Goal: Use online tool/utility

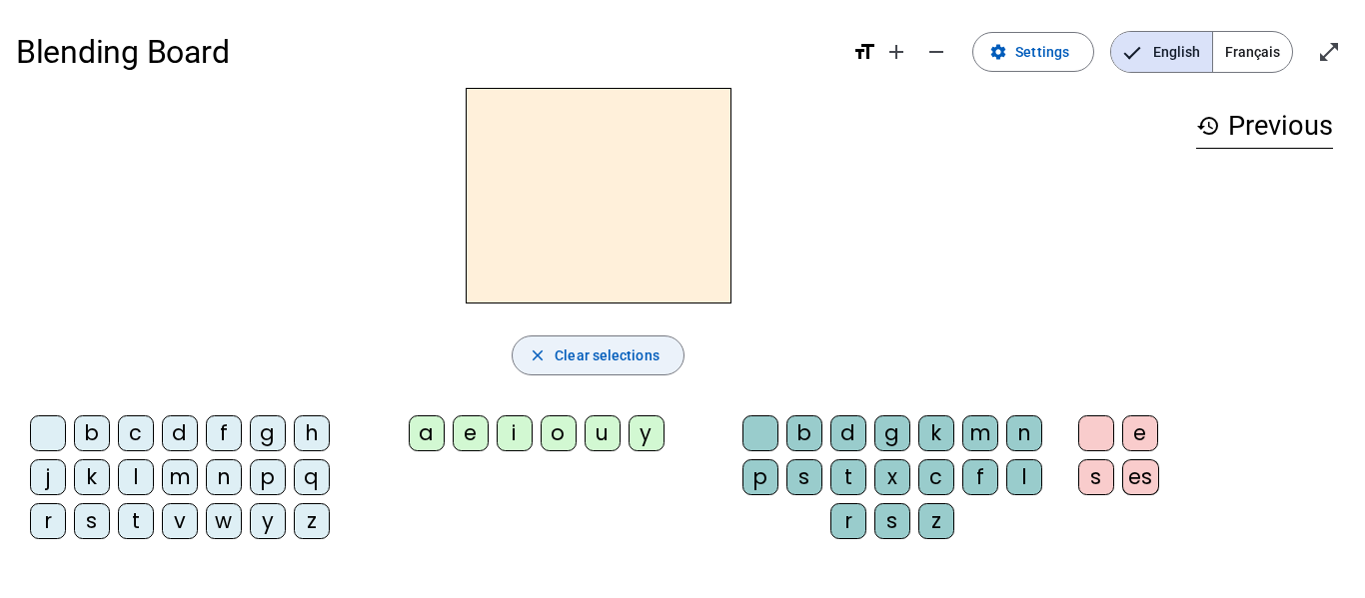
click at [574, 349] on span "Clear selections" at bounding box center [606, 356] width 105 height 24
click at [260, 439] on div "g" at bounding box center [268, 434] width 36 height 36
click at [565, 436] on div "o" at bounding box center [558, 434] width 36 height 36
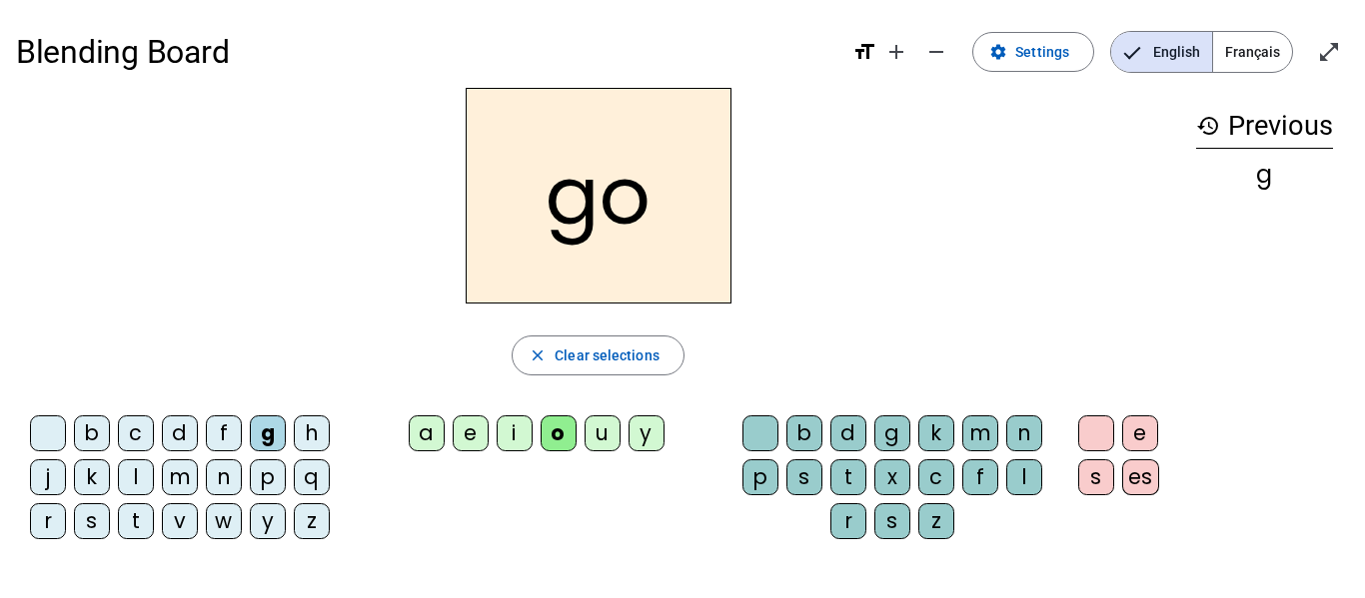
click at [565, 436] on div "o" at bounding box center [558, 434] width 36 height 36
click at [542, 362] on mat-icon "close" at bounding box center [538, 356] width 18 height 18
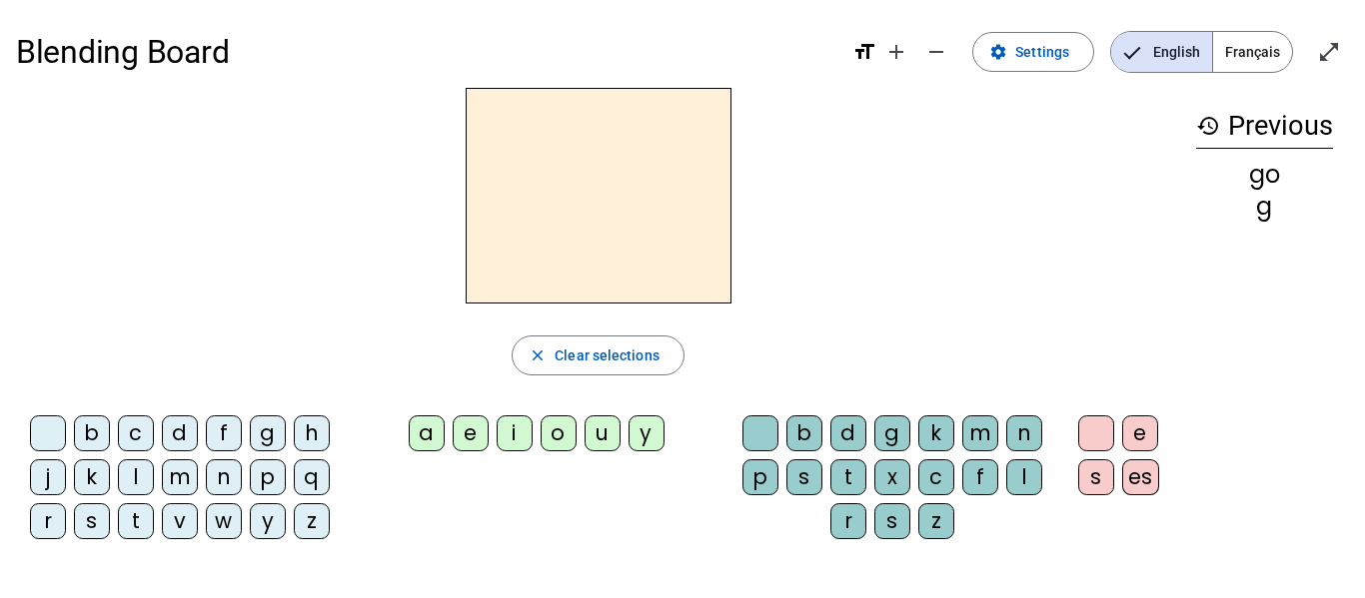
click at [131, 442] on div "c" at bounding box center [136, 434] width 36 height 36
click at [559, 443] on div "o" at bounding box center [558, 434] width 36 height 36
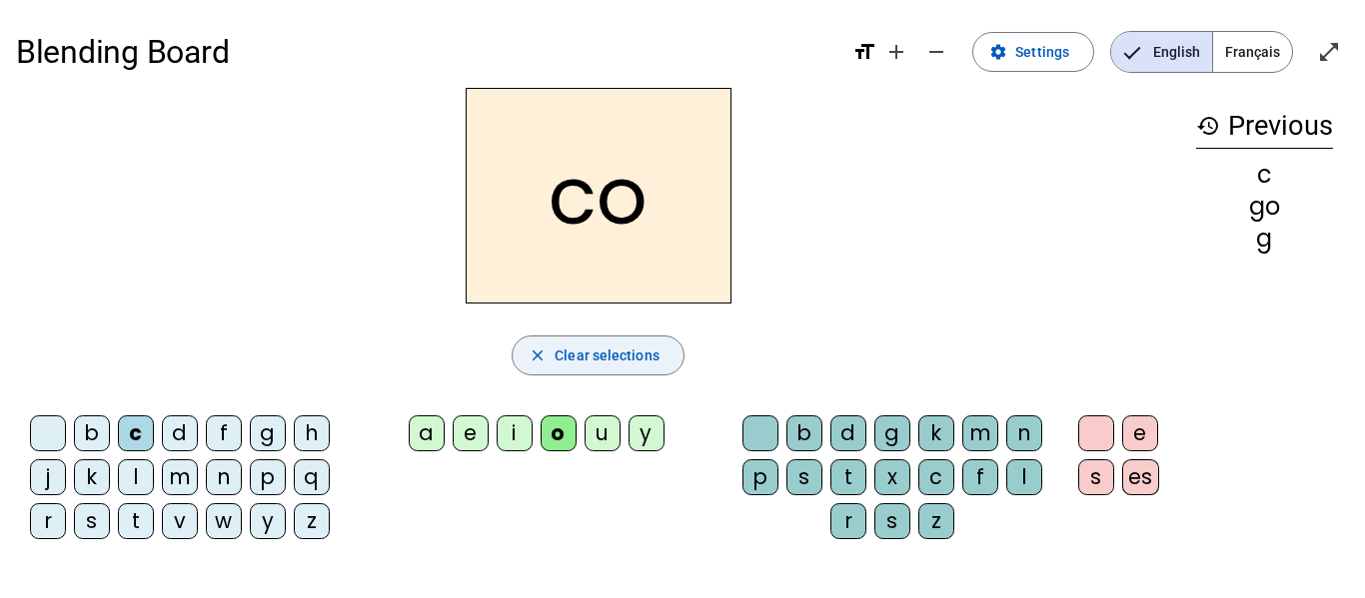
click at [578, 358] on span "Clear selections" at bounding box center [606, 356] width 105 height 24
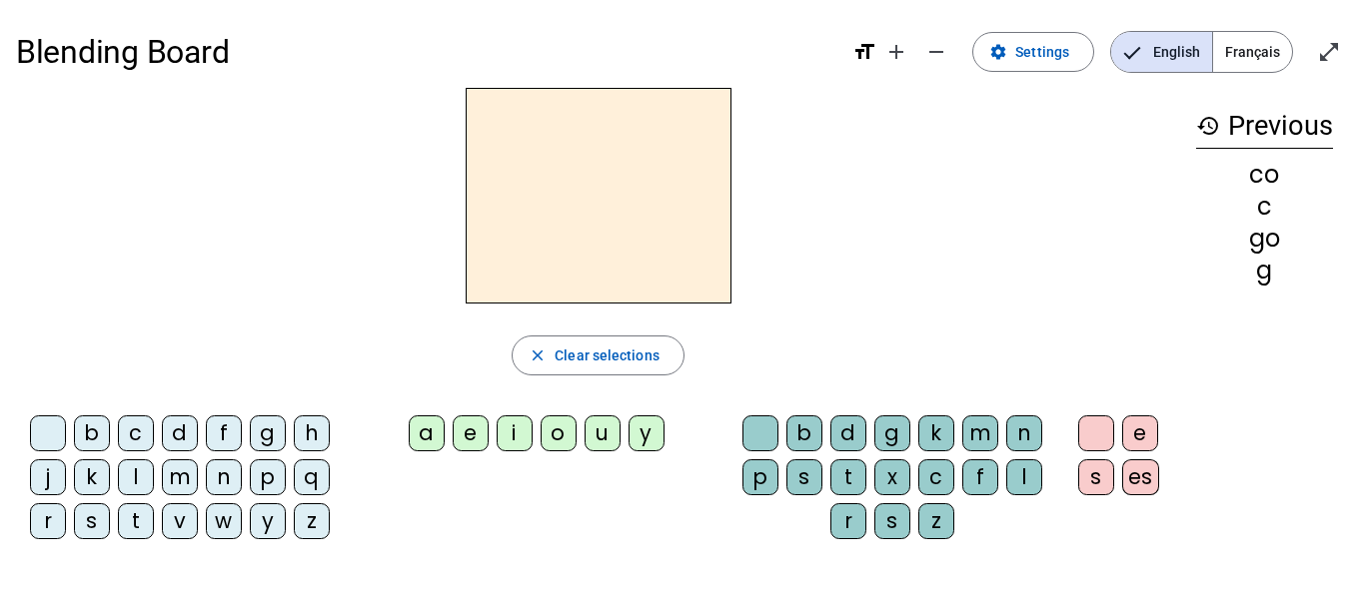
click at [1244, 46] on span "Français" at bounding box center [1252, 52] width 79 height 40
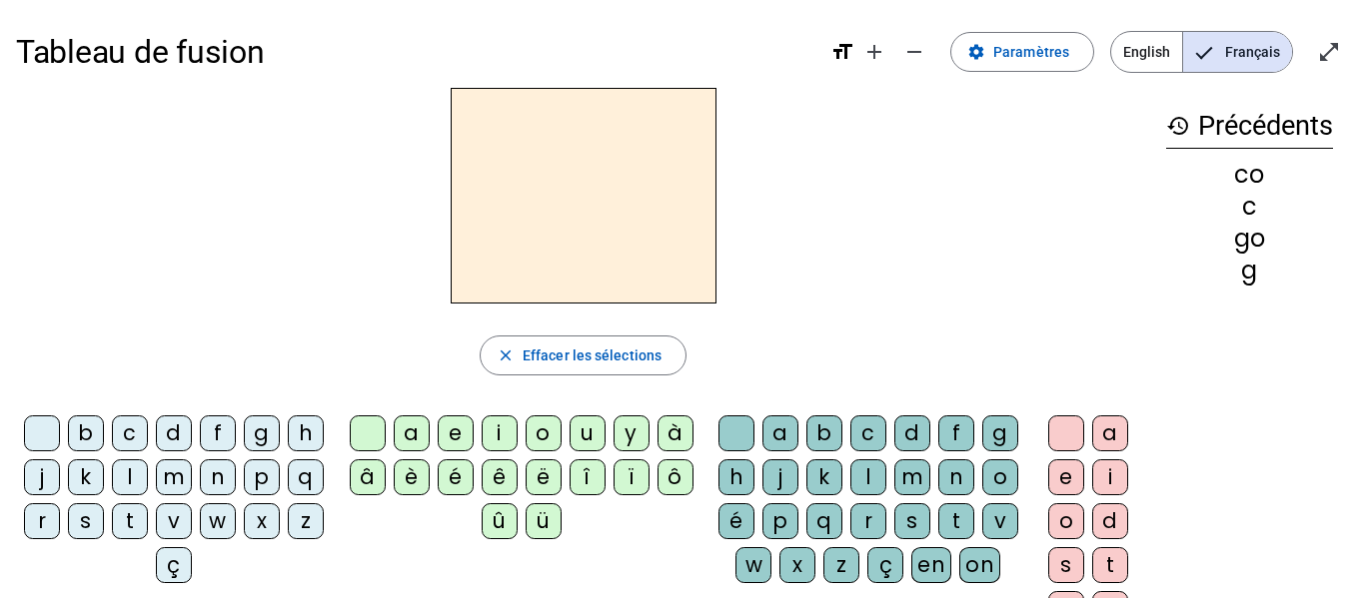
click at [1179, 126] on mat-icon "history" at bounding box center [1178, 126] width 24 height 24
click at [192, 433] on div "d" at bounding box center [174, 434] width 36 height 36
click at [545, 439] on div "o" at bounding box center [544, 434] width 36 height 36
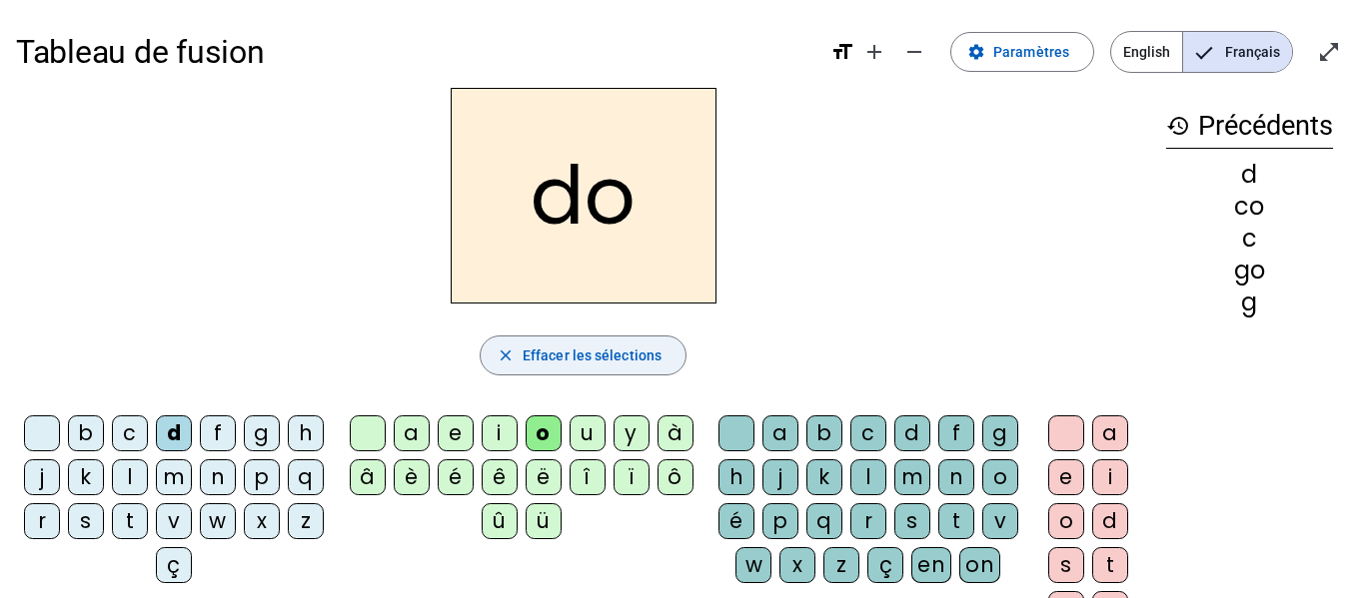
click at [616, 360] on span "Effacer les sélections" at bounding box center [592, 356] width 139 height 24
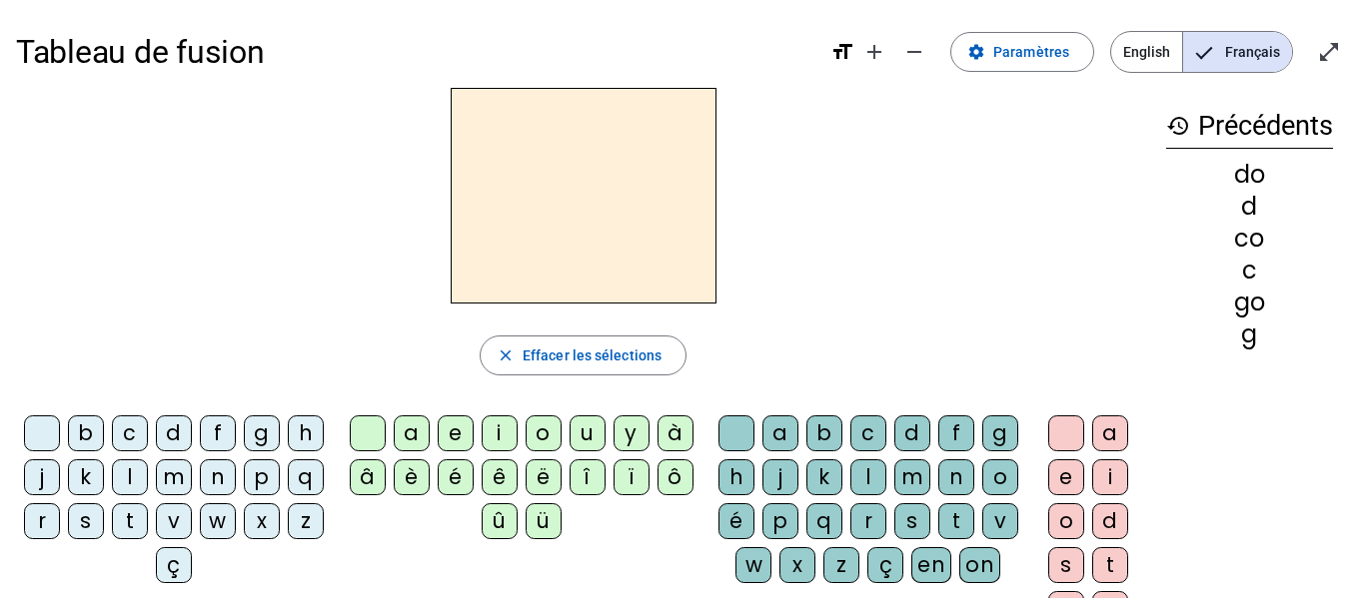
click at [148, 436] on div "c" at bounding box center [130, 434] width 36 height 36
click at [192, 528] on div "v" at bounding box center [174, 522] width 36 height 36
click at [148, 426] on div "c" at bounding box center [130, 434] width 36 height 36
click at [982, 539] on div "v" at bounding box center [1000, 522] width 36 height 36
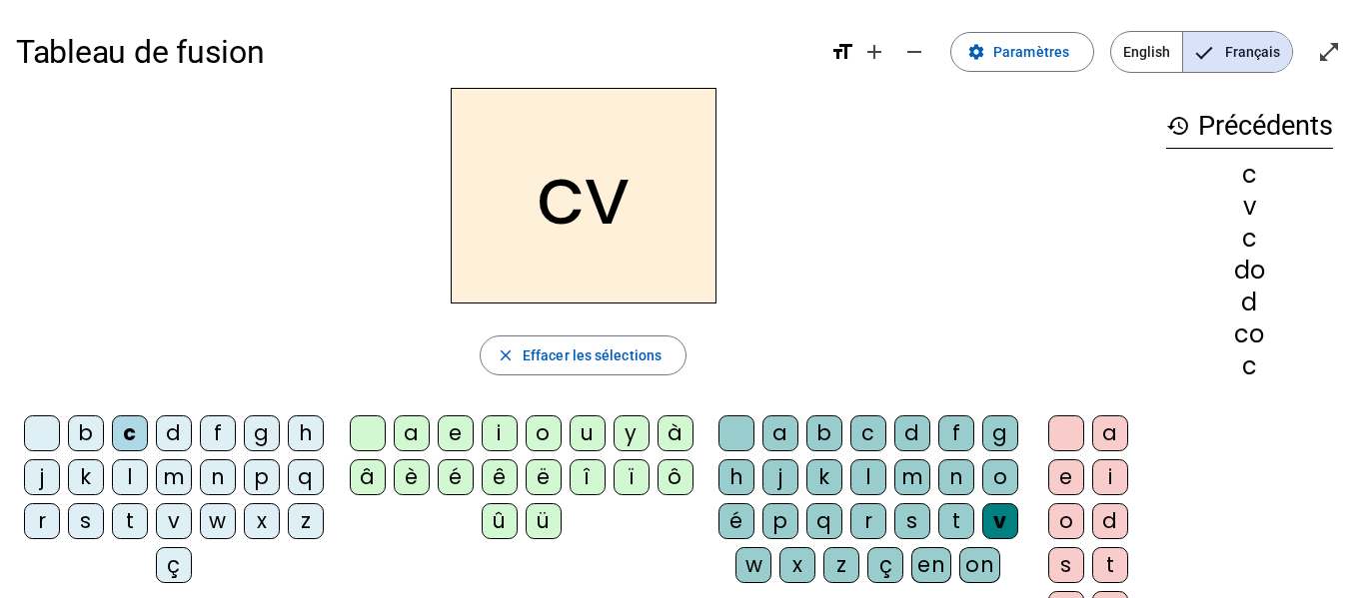
click at [982, 539] on div "v" at bounding box center [1000, 522] width 36 height 36
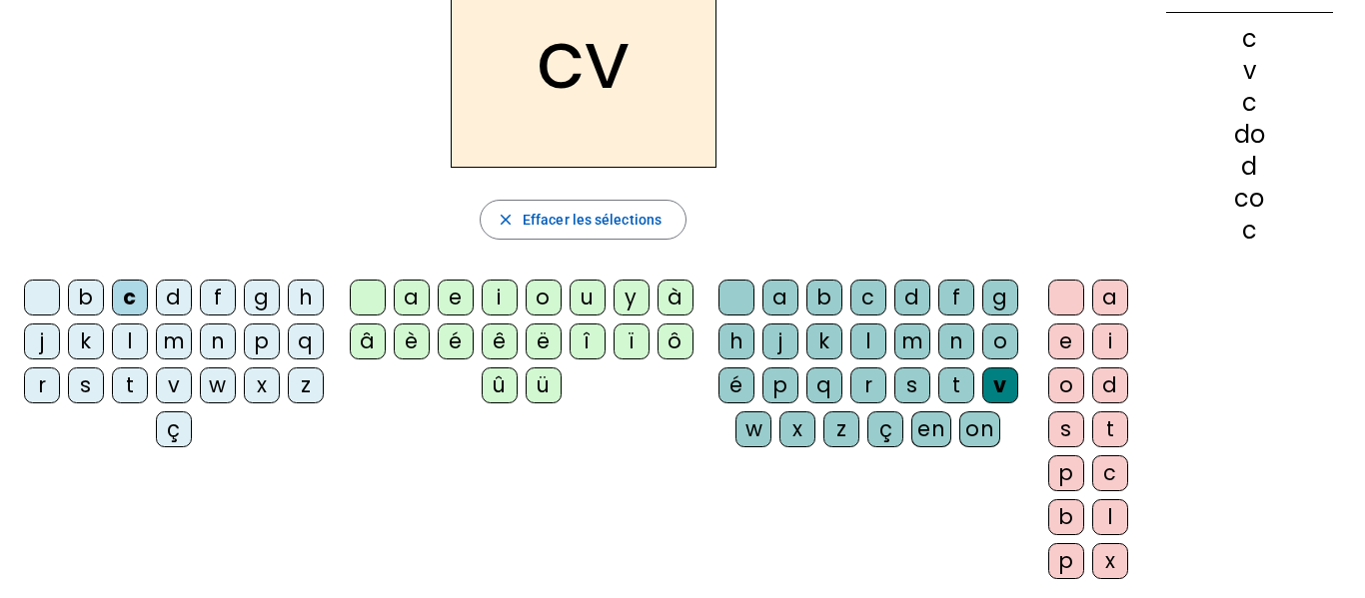
scroll to position [140, 0]
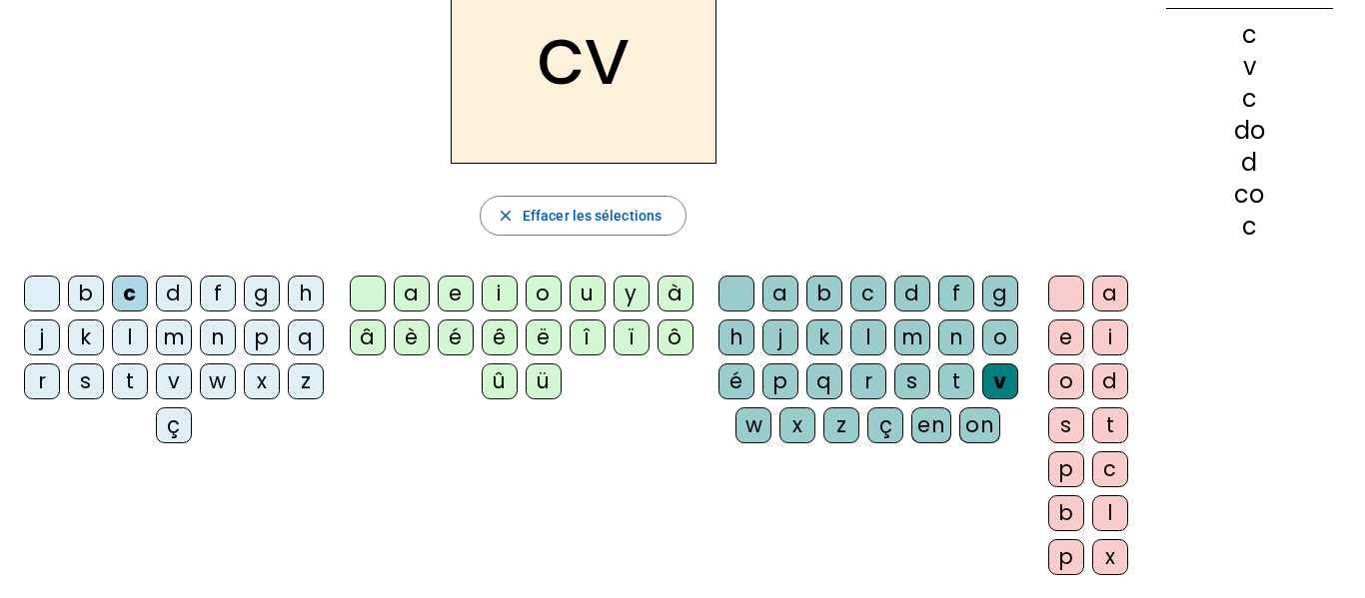
click at [1113, 474] on div "c" at bounding box center [1110, 470] width 36 height 36
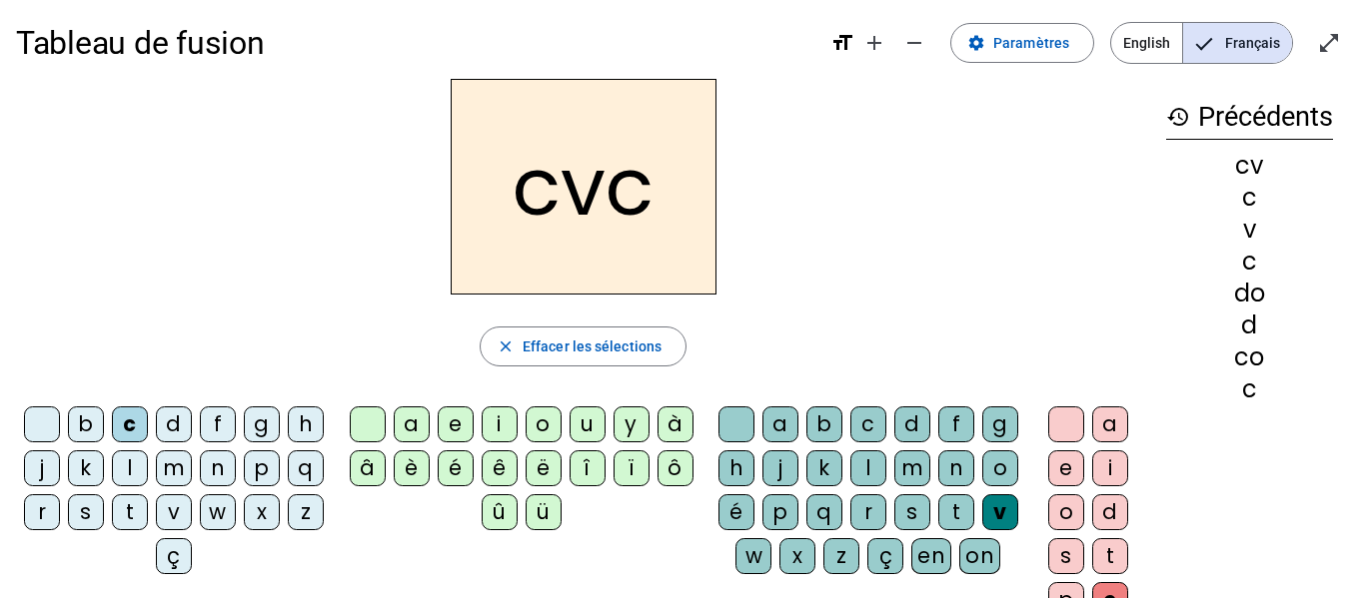
scroll to position [0, 0]
